Goal: Obtain resource: Obtain resource

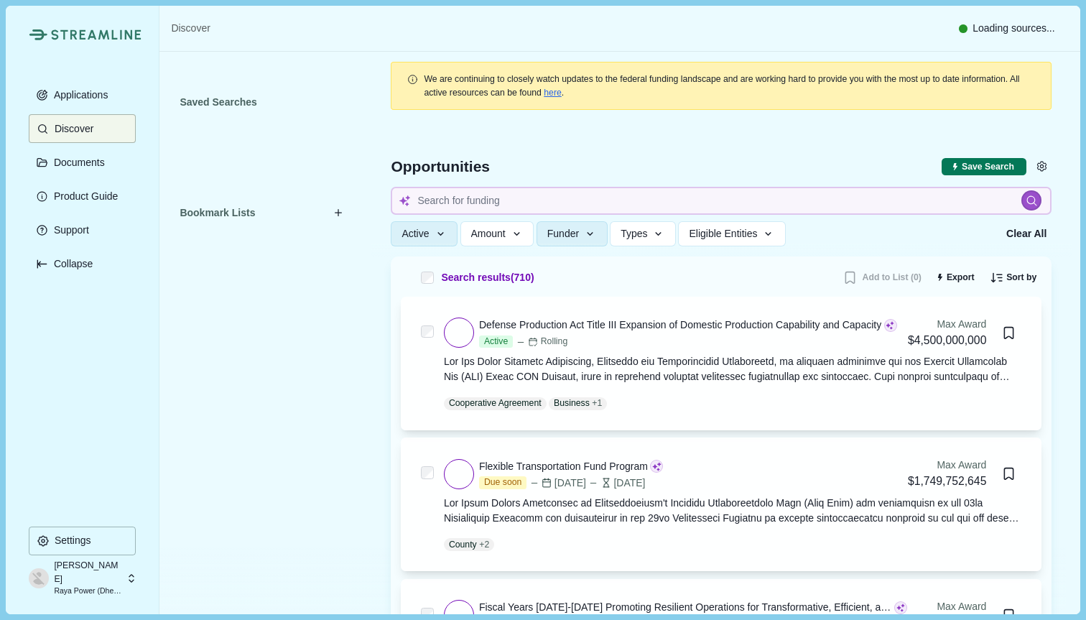
click at [531, 199] on span "We hope you enjoyed the free trial! If you wish to continue using these feature…" at bounding box center [543, 194] width 347 height 35
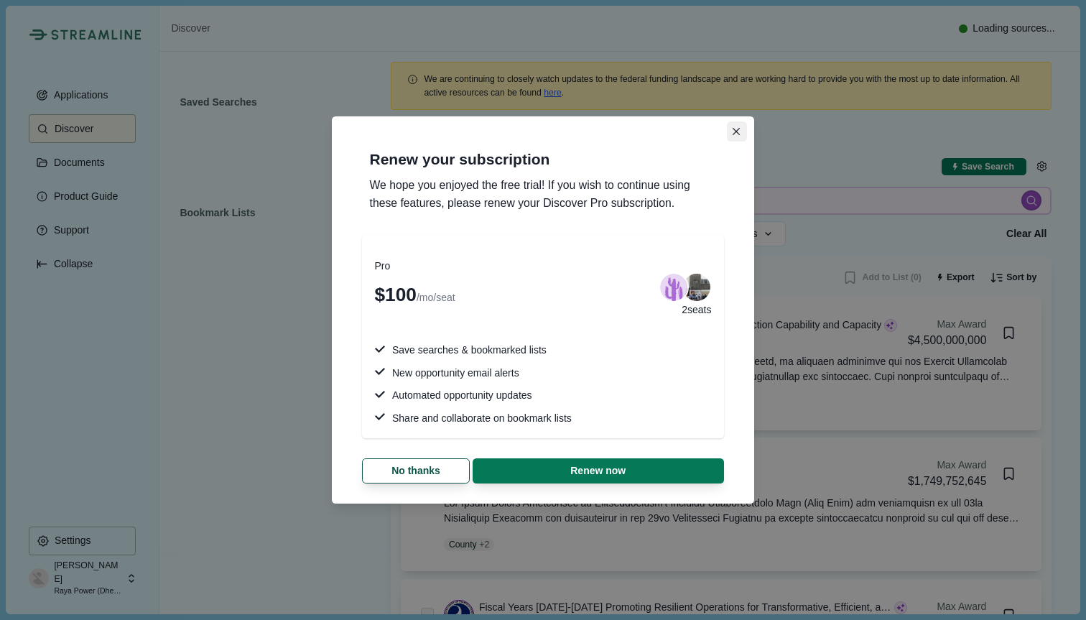
click at [739, 133] on icon "Close" at bounding box center [737, 132] width 8 height 8
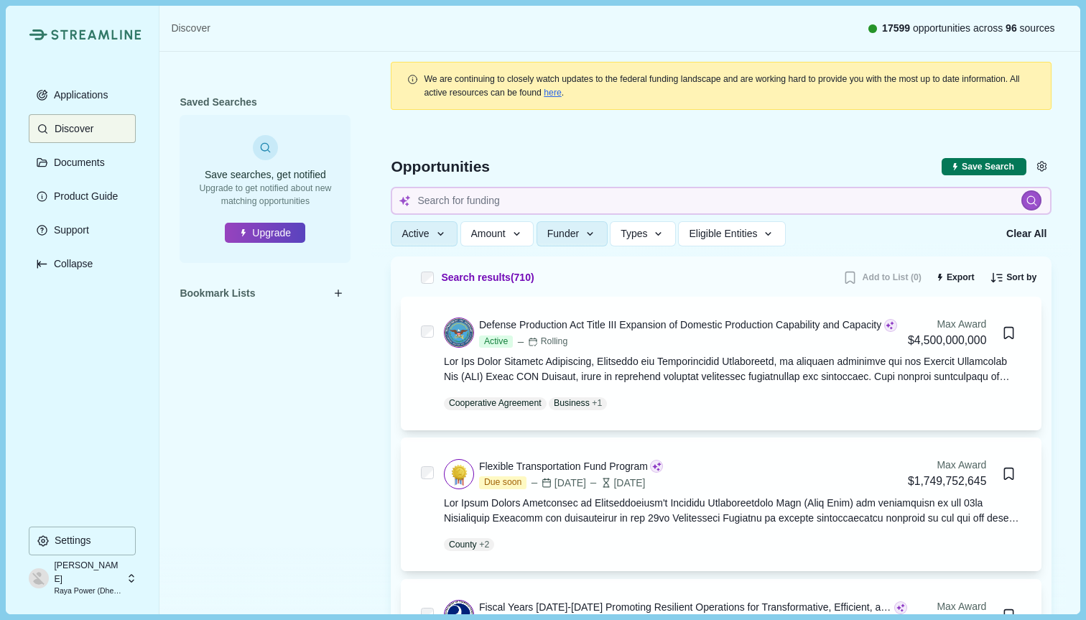
drag, startPoint x: 739, startPoint y: 133, endPoint x: 502, endPoint y: 14, distance: 266.1
click at [729, 126] on div at bounding box center [721, 187] width 701 height 137
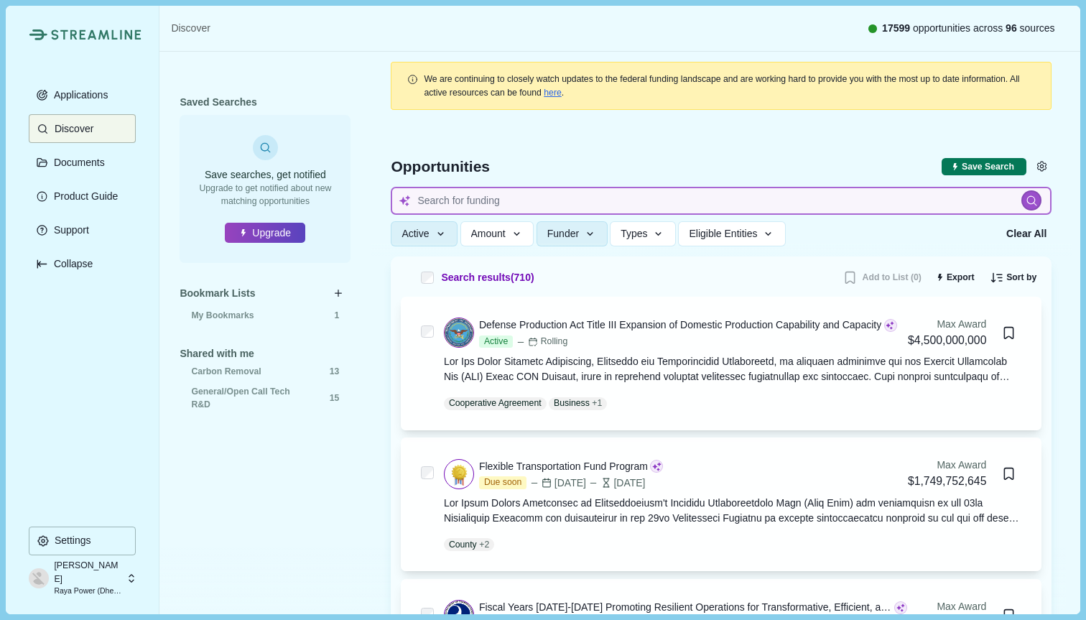
click at [749, 201] on input at bounding box center [721, 201] width 661 height 28
click at [597, 229] on icon "button" at bounding box center [590, 234] width 13 height 13
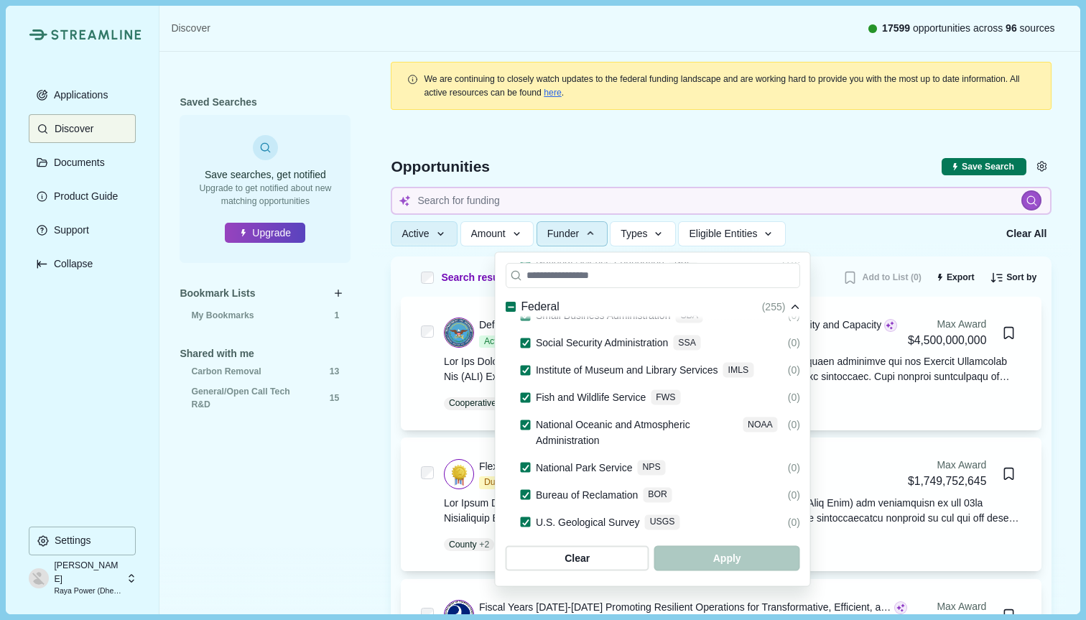
scroll to position [1062, 0]
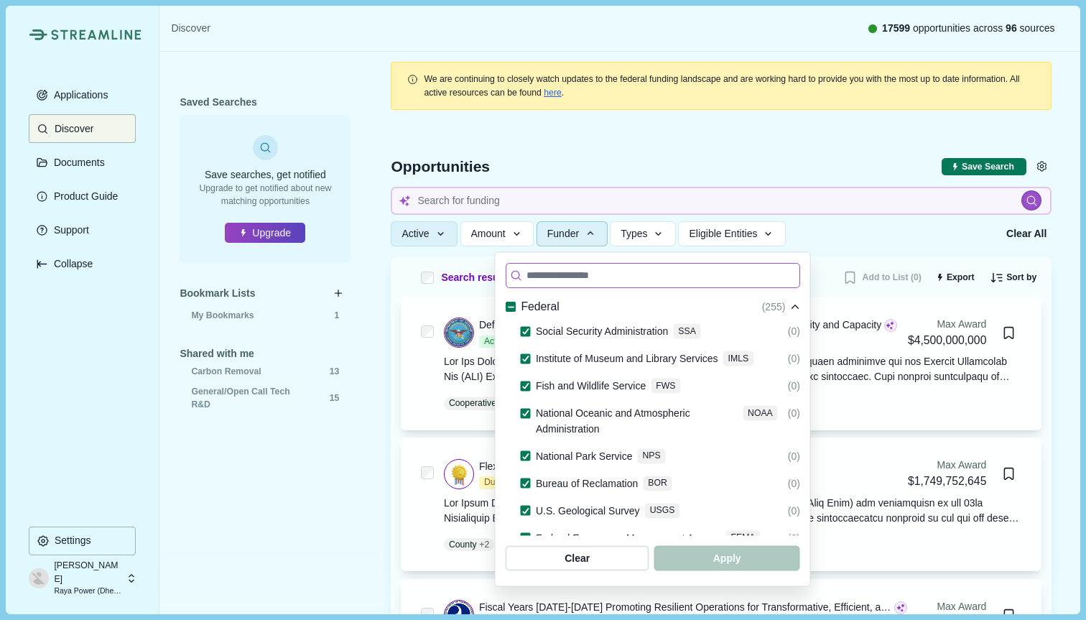
click at [643, 277] on input at bounding box center [653, 275] width 295 height 25
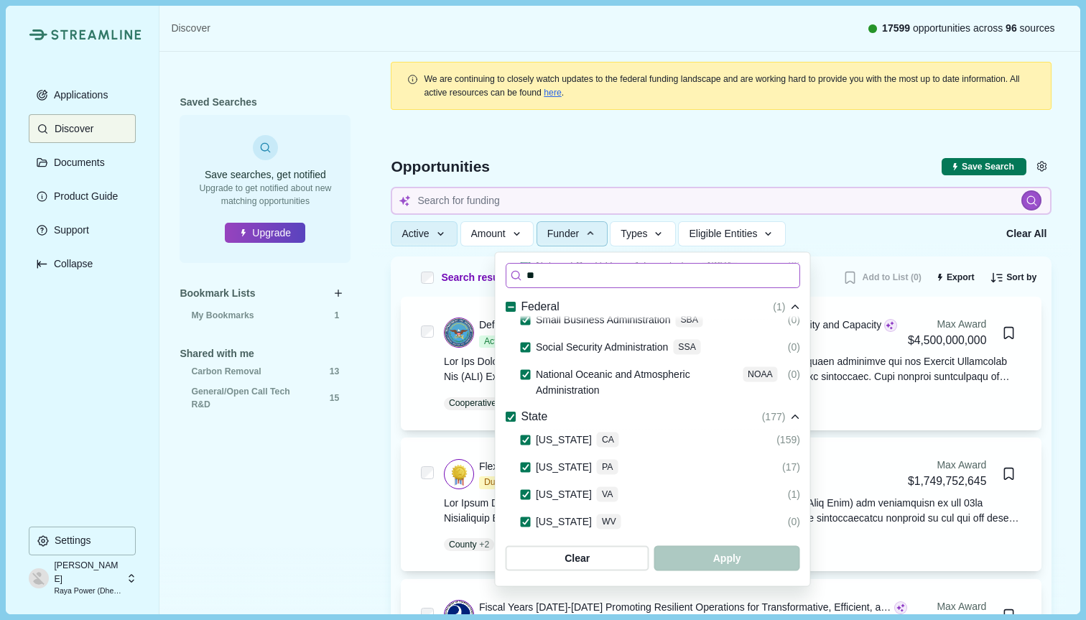
scroll to position [216, 0]
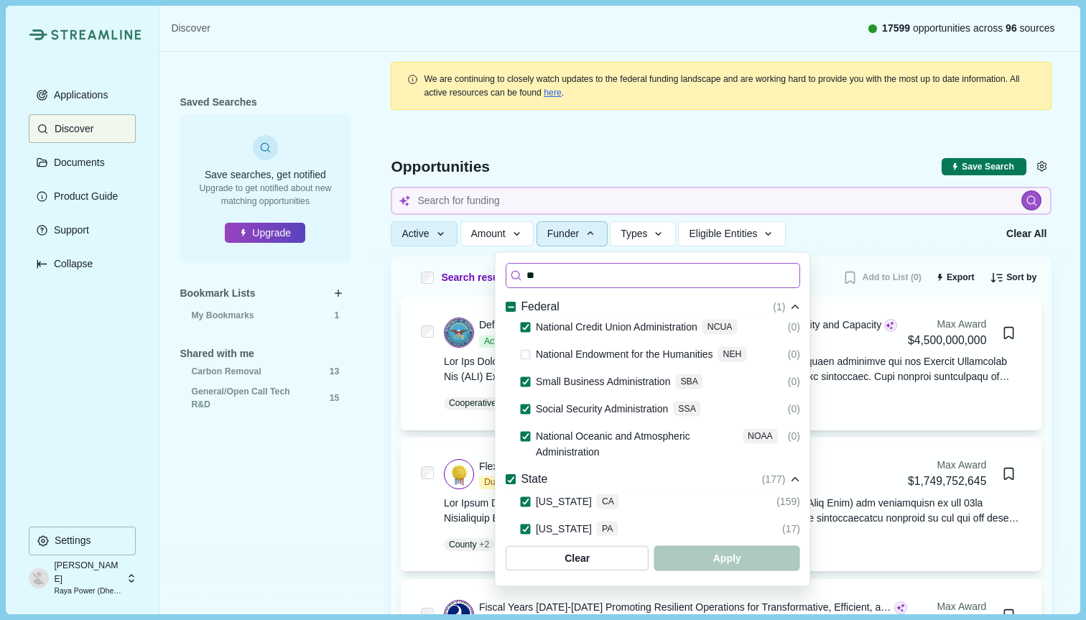
type input "***"
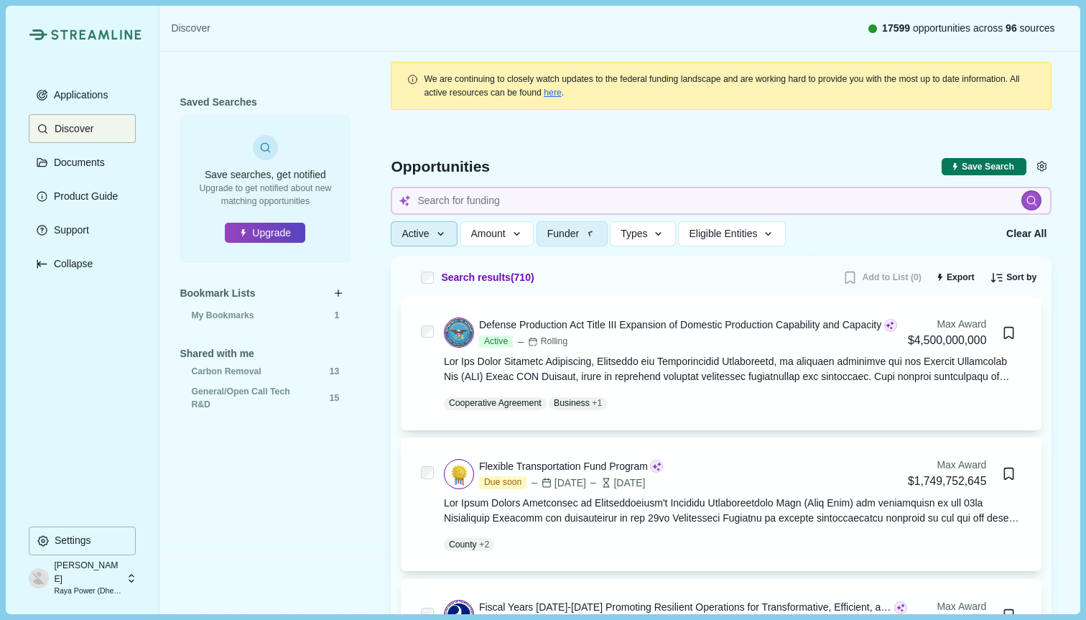
click at [446, 241] on button "Active" at bounding box center [424, 233] width 67 height 25
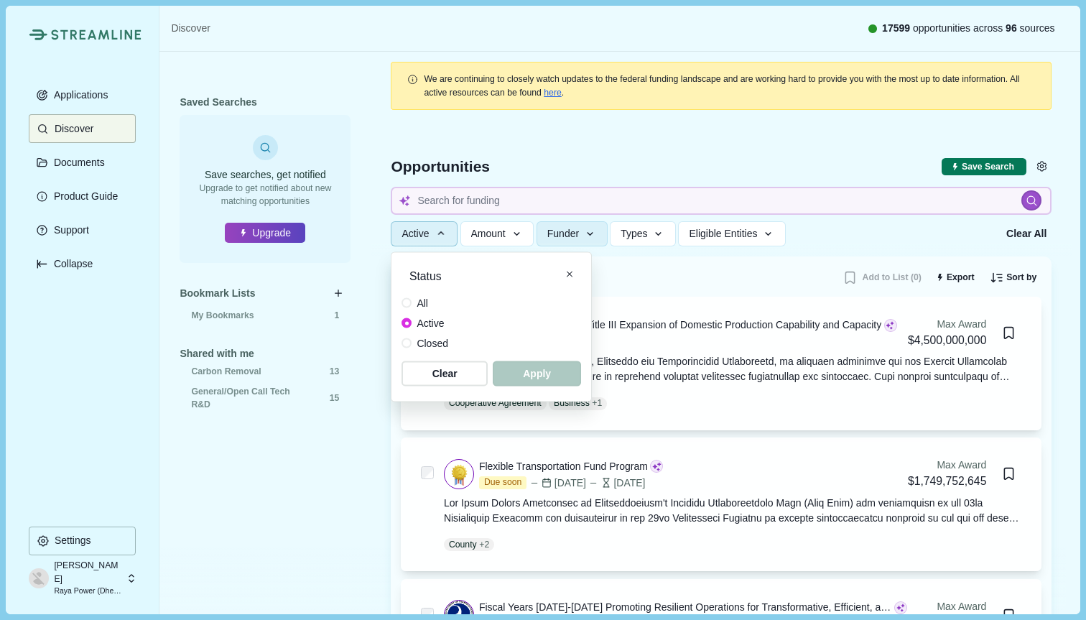
click at [446, 241] on button "Active" at bounding box center [424, 233] width 67 height 25
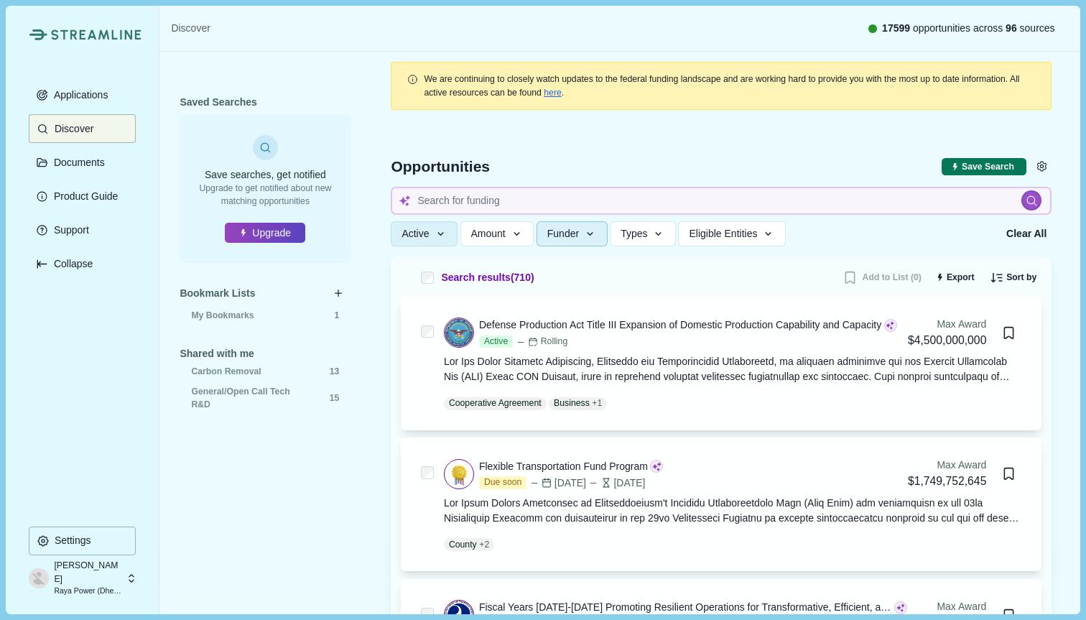
click at [601, 226] on button "Funder" at bounding box center [572, 233] width 71 height 25
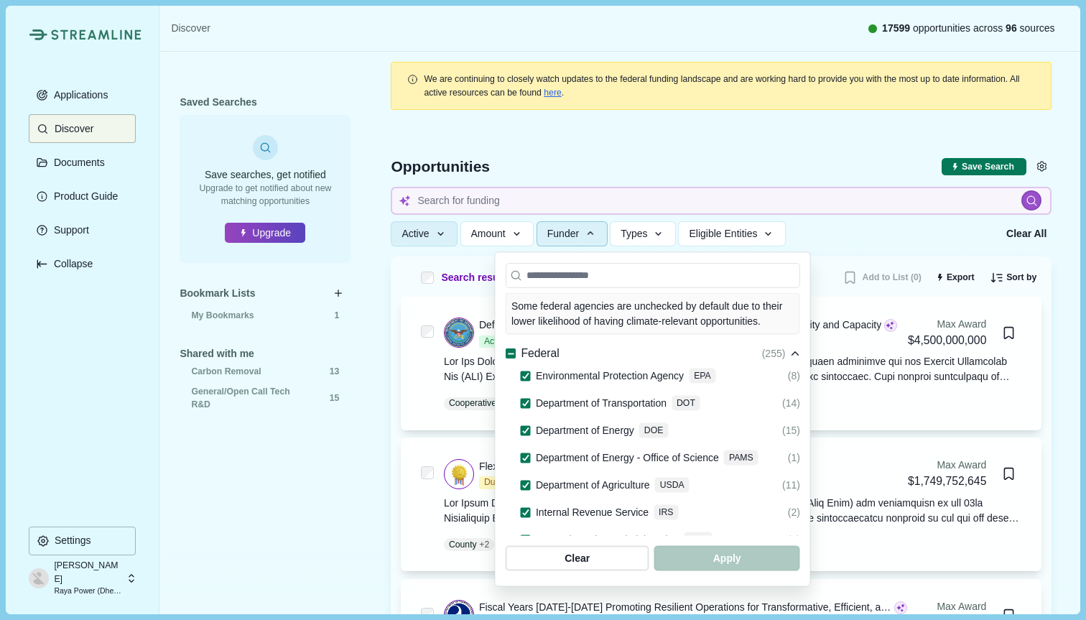
click at [507, 350] on icon at bounding box center [511, 354] width 8 height 8
click at [507, 351] on icon at bounding box center [511, 354] width 8 height 6
click at [507, 348] on span at bounding box center [511, 353] width 10 height 10
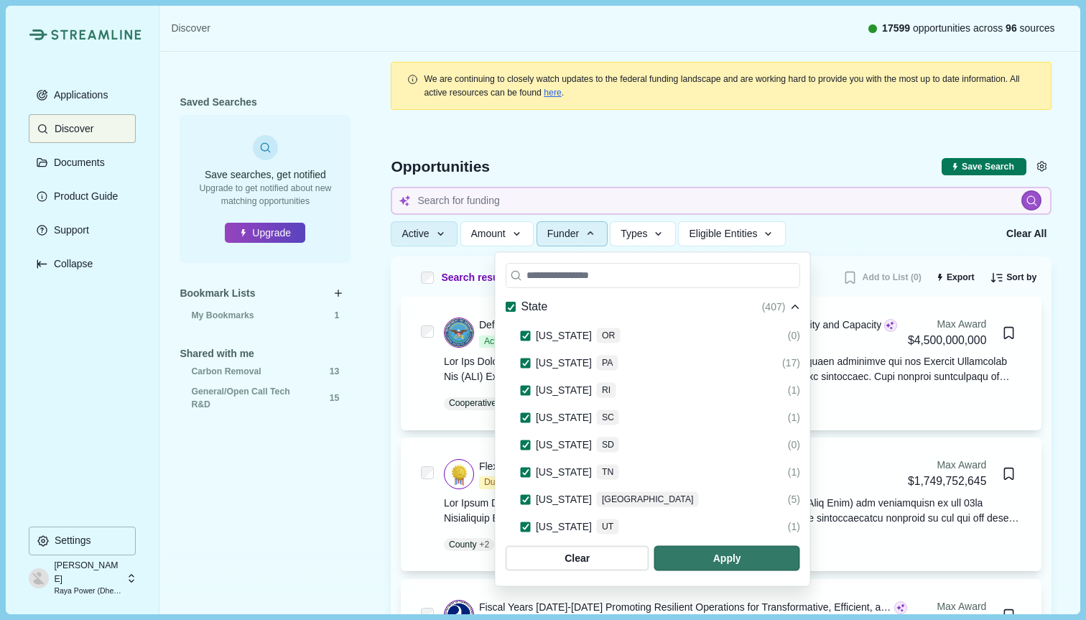
scroll to position [2428, 0]
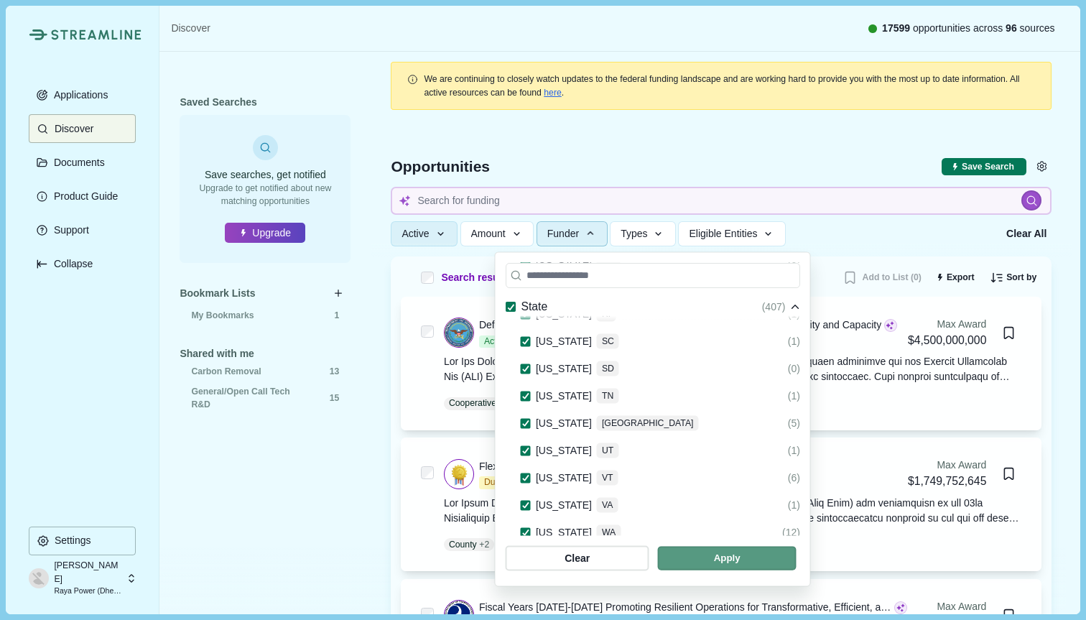
click at [797, 562] on span "button" at bounding box center [727, 559] width 139 height 24
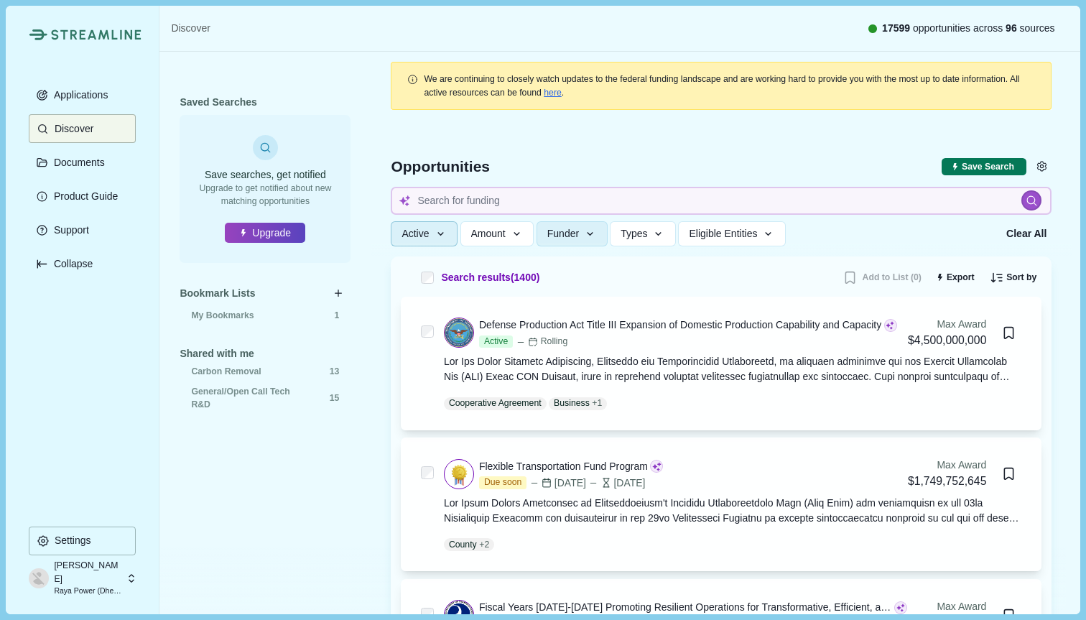
click at [425, 232] on span "Active" at bounding box center [415, 234] width 27 height 12
click at [486, 199] on input at bounding box center [721, 201] width 661 height 28
click at [486, 197] on input at bounding box center [721, 201] width 661 height 28
paste input "PA-24-245"
type input "NIH NINDS PA-24-245"
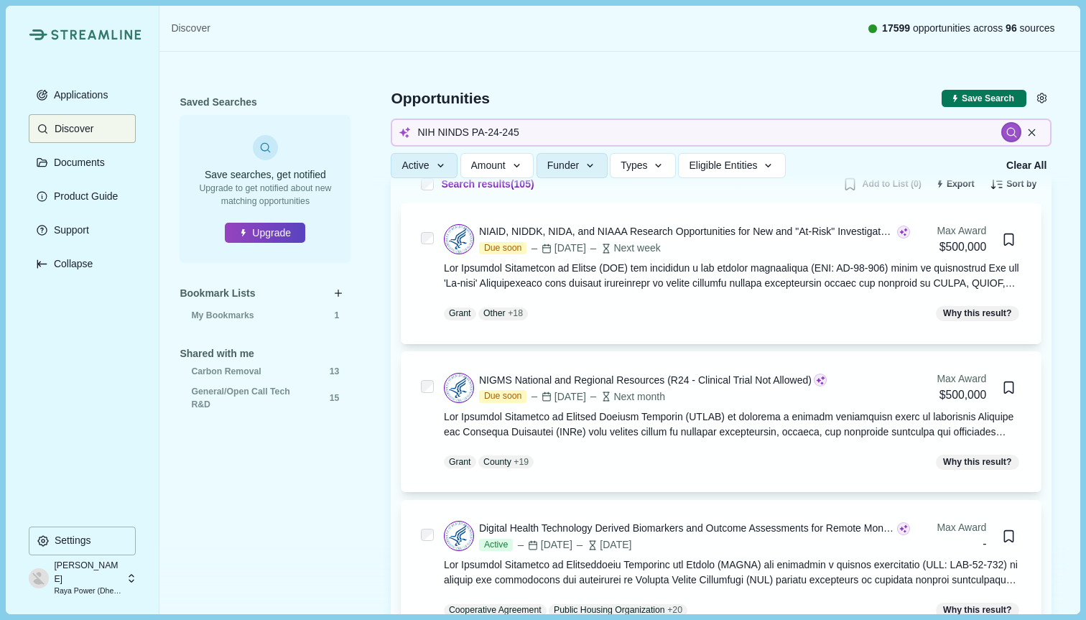
scroll to position [217, 0]
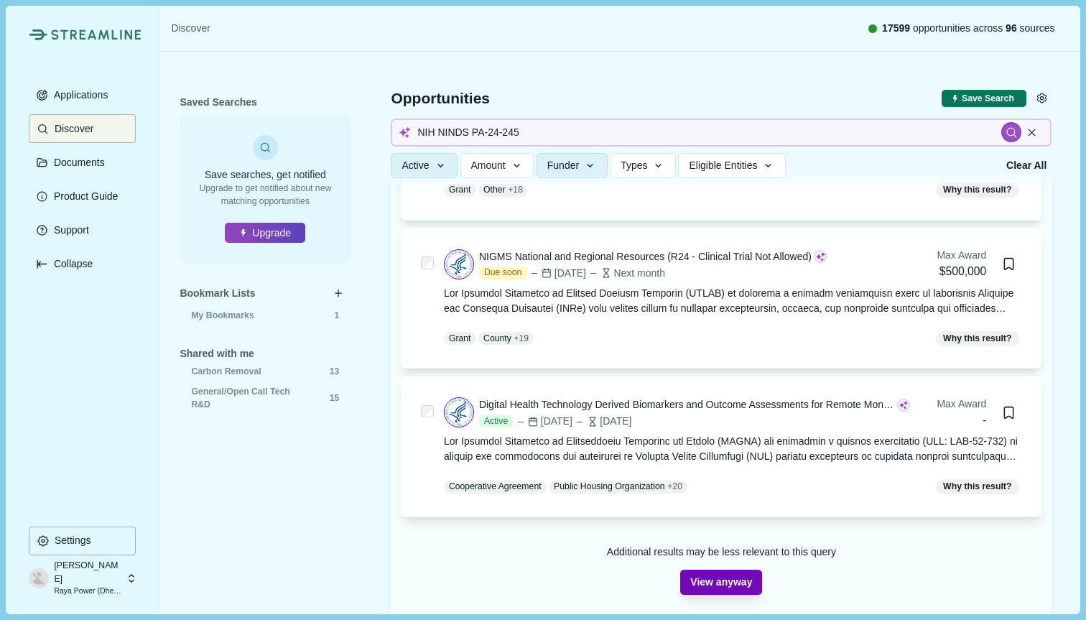
click at [721, 588] on button "View anyway" at bounding box center [721, 582] width 82 height 25
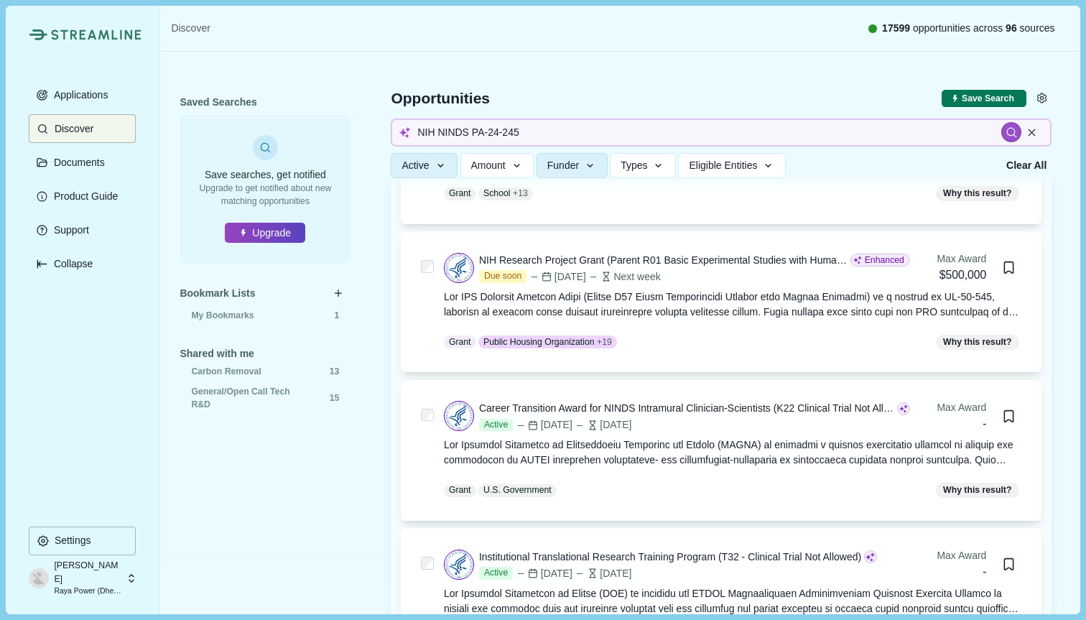
scroll to position [1321, 0]
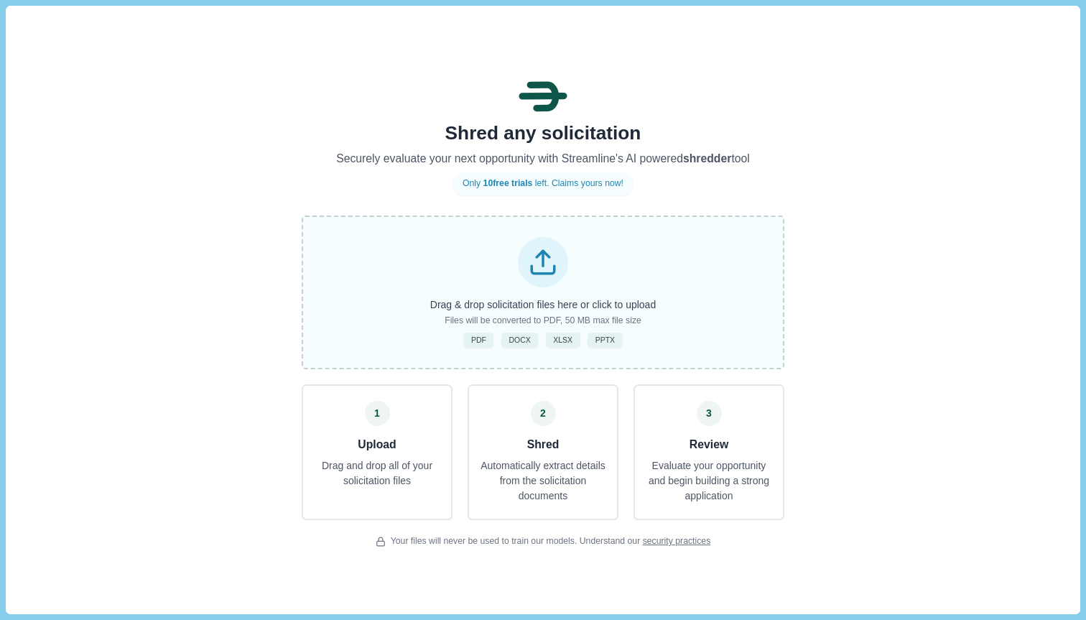
click at [609, 303] on p "Drag & drop solicitation files here or click to upload" at bounding box center [543, 304] width 226 height 15
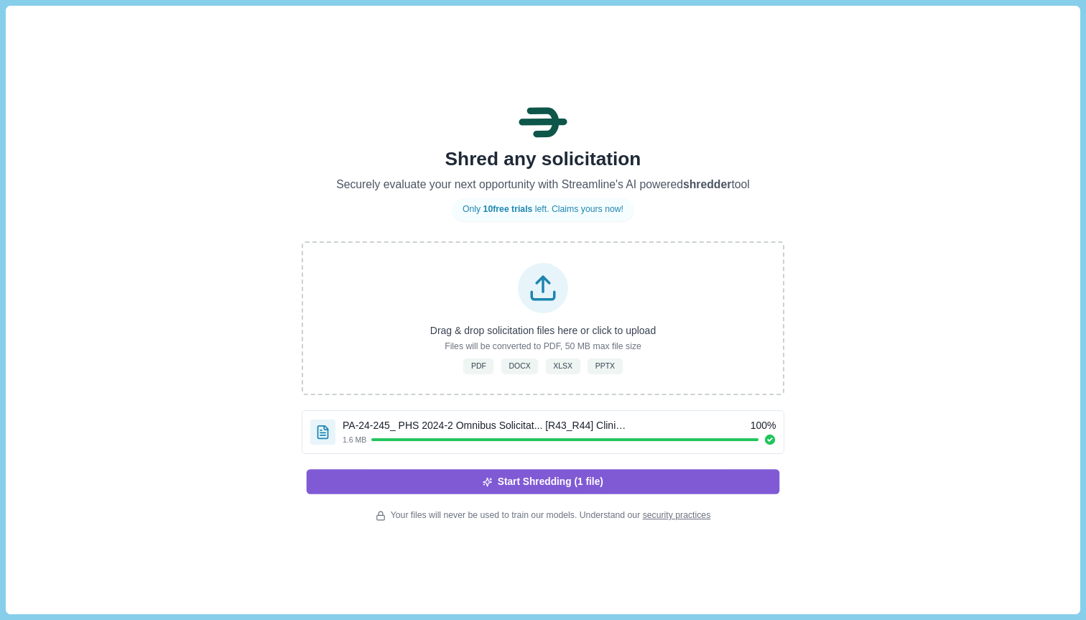
click at [699, 493] on button "Start Shredding (1 file)" at bounding box center [544, 482] width 474 height 24
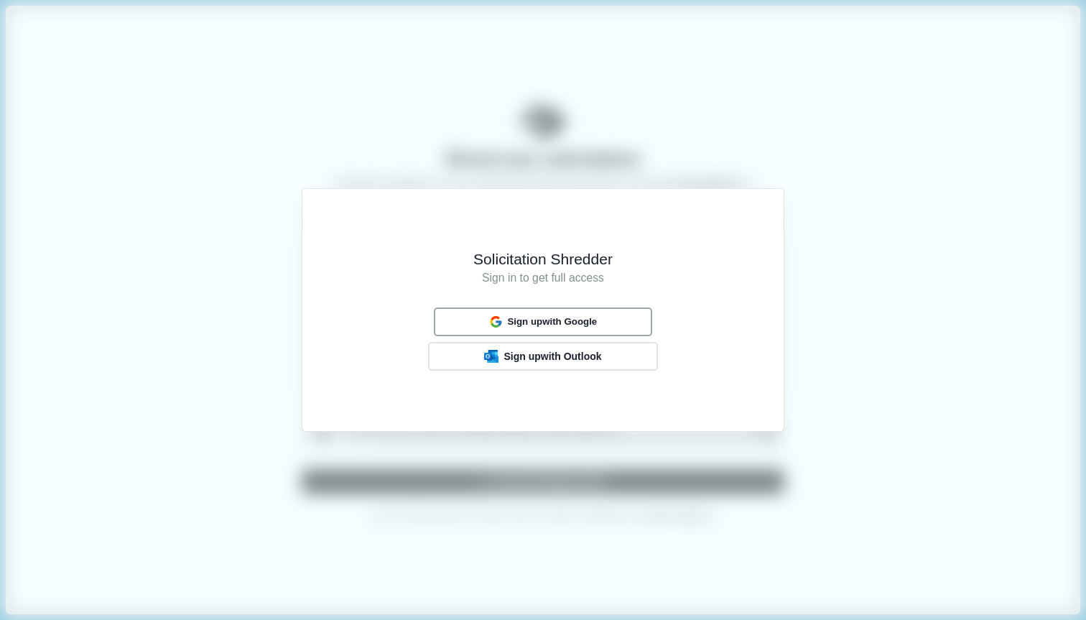
click at [586, 330] on div "Sign up with Google" at bounding box center [543, 322] width 118 height 19
